Goal: Transaction & Acquisition: Purchase product/service

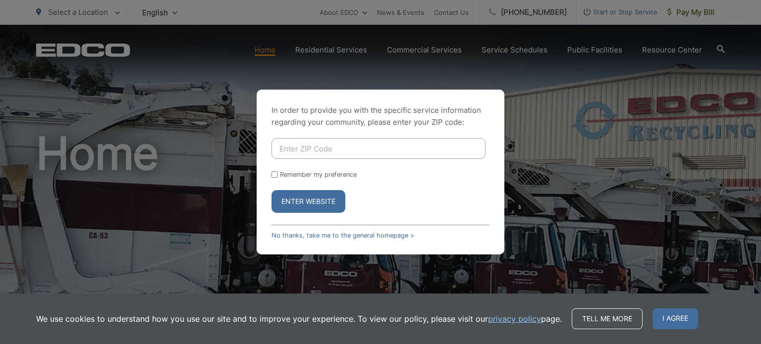
click at [317, 152] on input "Enter ZIP Code" at bounding box center [378, 148] width 214 height 21
type input "92064"
click at [315, 200] on button "Enter Website" at bounding box center [308, 201] width 74 height 23
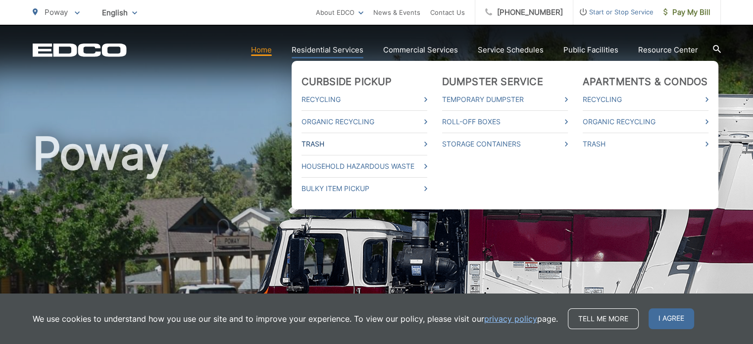
click at [314, 148] on link "Trash" at bounding box center [365, 144] width 126 height 12
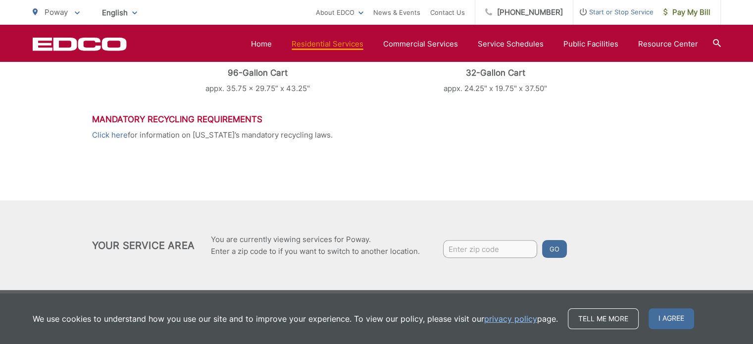
scroll to position [565, 0]
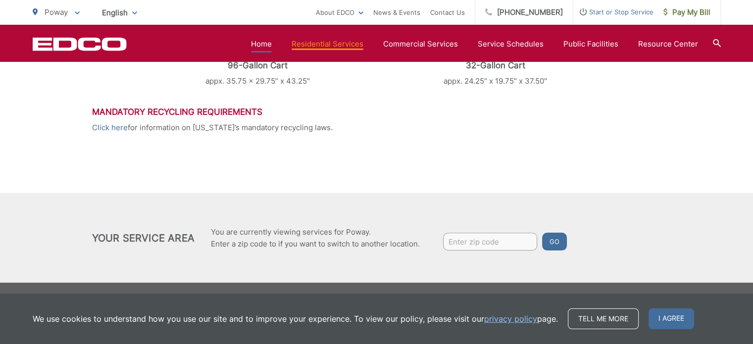
click at [263, 43] on link "Home" at bounding box center [261, 44] width 21 height 12
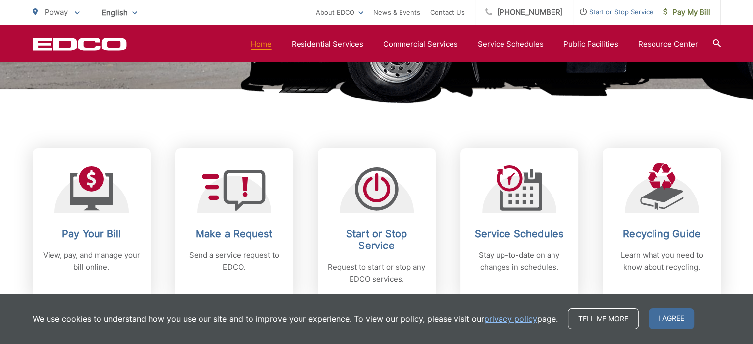
scroll to position [446, 0]
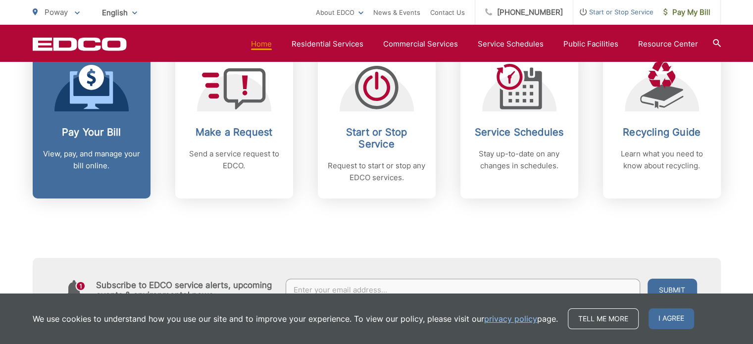
click at [67, 131] on h2 "Pay Your Bill" at bounding box center [92, 132] width 98 height 12
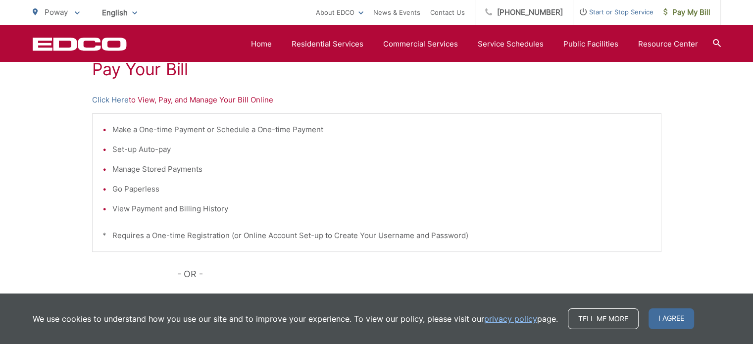
scroll to position [248, 0]
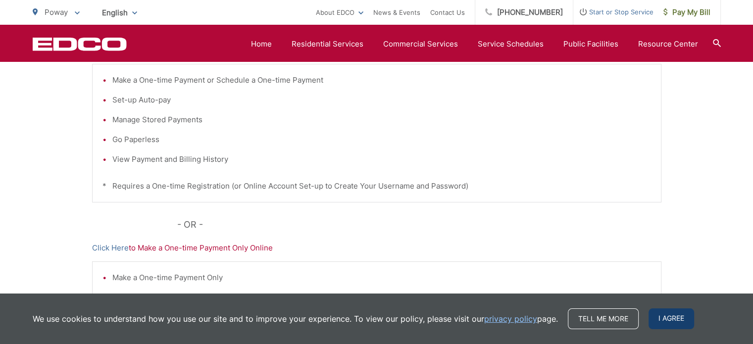
click at [669, 314] on span "I agree" at bounding box center [672, 319] width 46 height 21
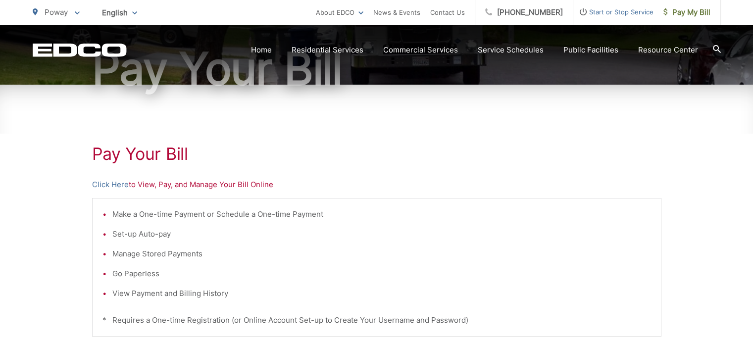
scroll to position [112, 0]
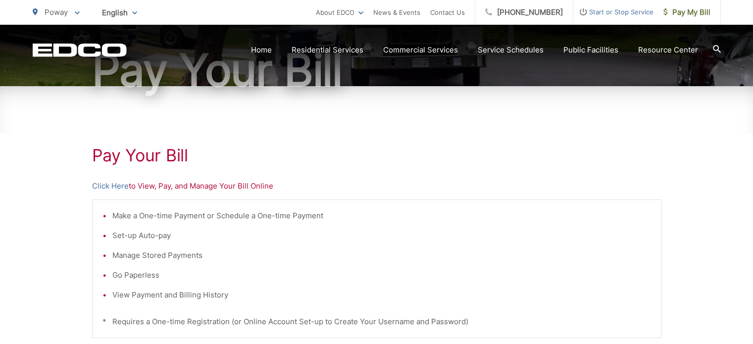
click at [109, 178] on div "Pay Your Bill Click Here to View, Pay, and Manage Your Bill Online Make a One-t…" at bounding box center [377, 308] width 570 height 445
click at [111, 184] on link "Click Here" at bounding box center [110, 186] width 37 height 12
